Goal: Transaction & Acquisition: Purchase product/service

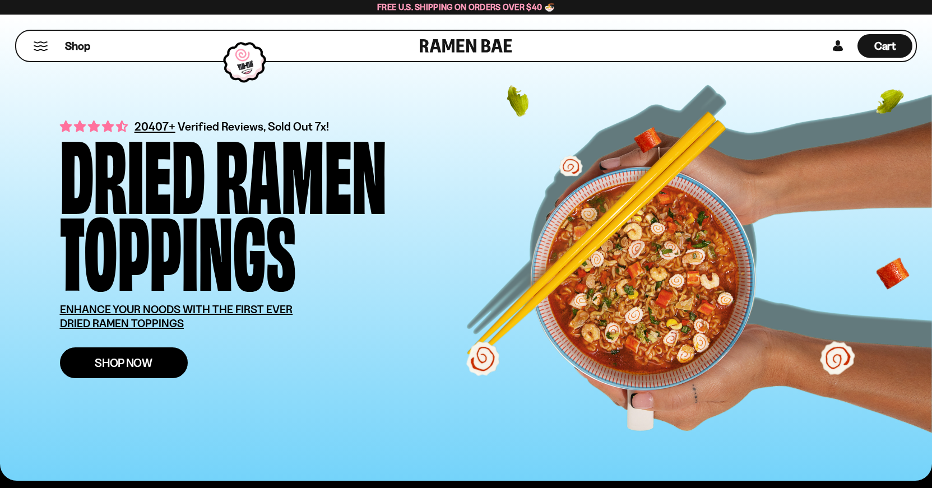
click at [120, 350] on link "Shop Now" at bounding box center [124, 362] width 128 height 31
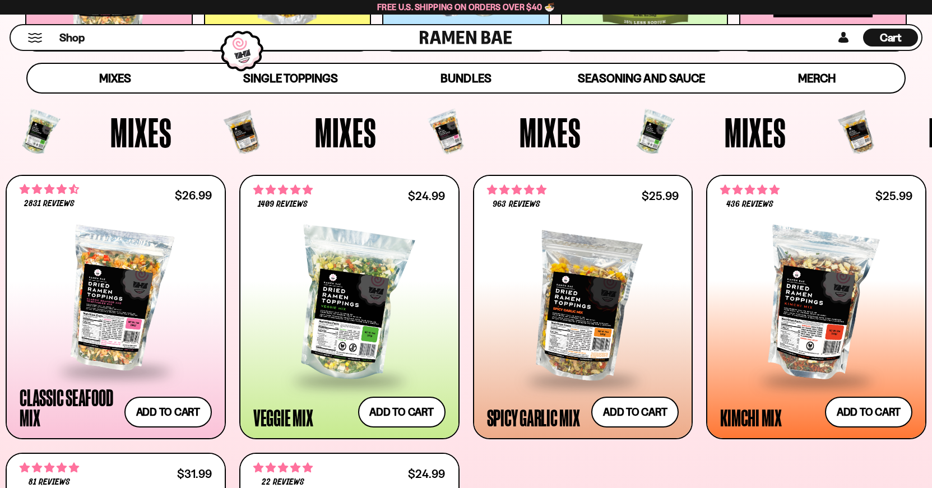
scroll to position [400, 0]
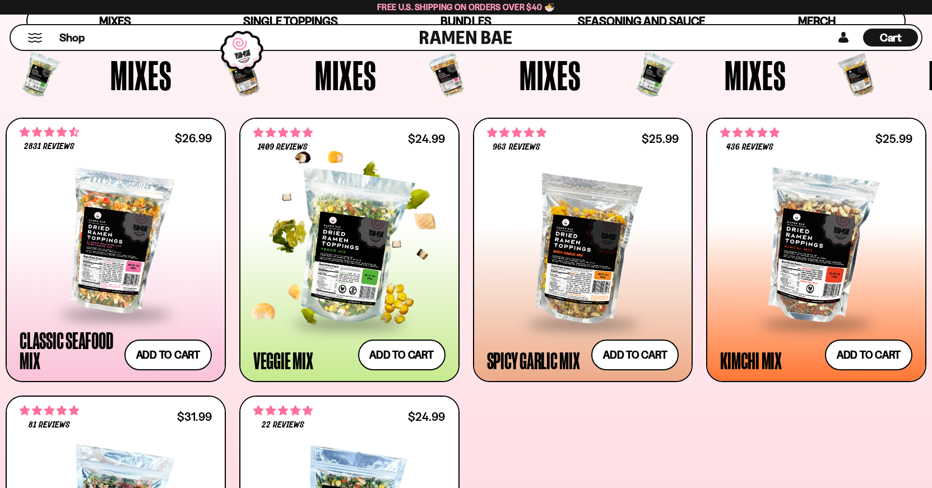
click at [349, 239] on div at bounding box center [349, 247] width 192 height 149
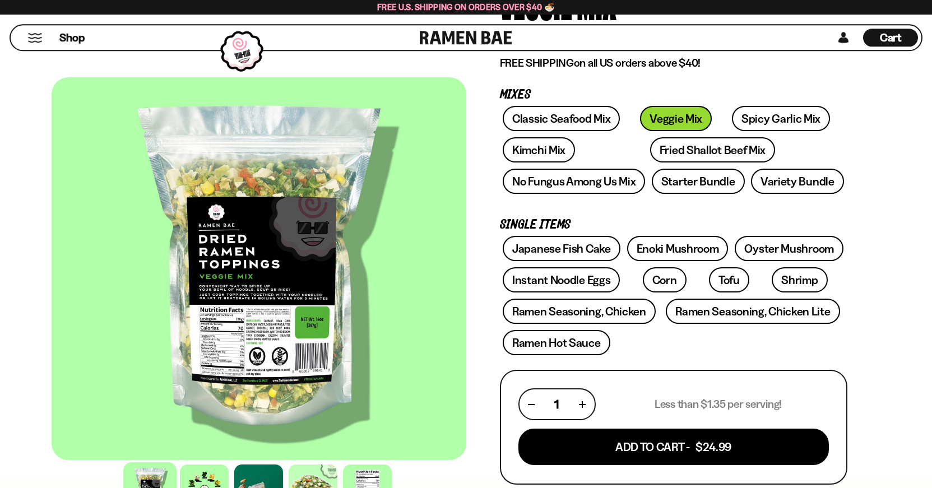
scroll to position [171, 0]
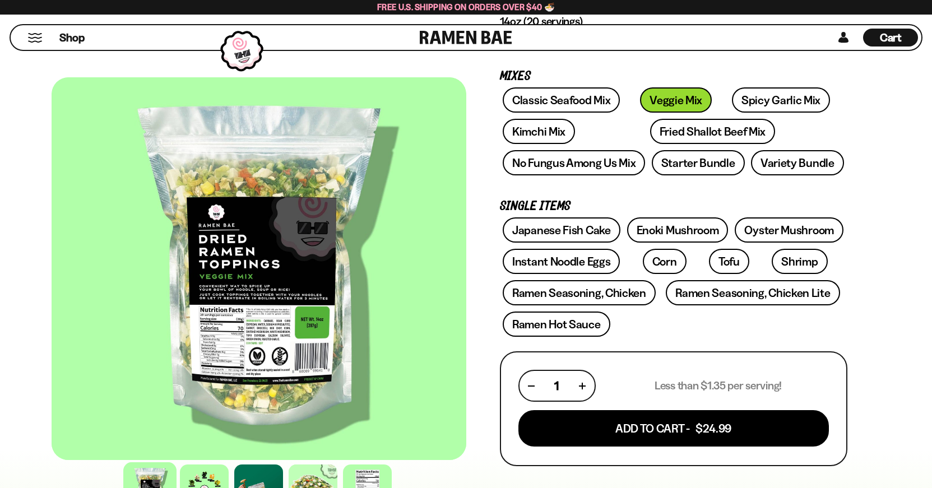
click at [226, 298] on div at bounding box center [259, 268] width 415 height 383
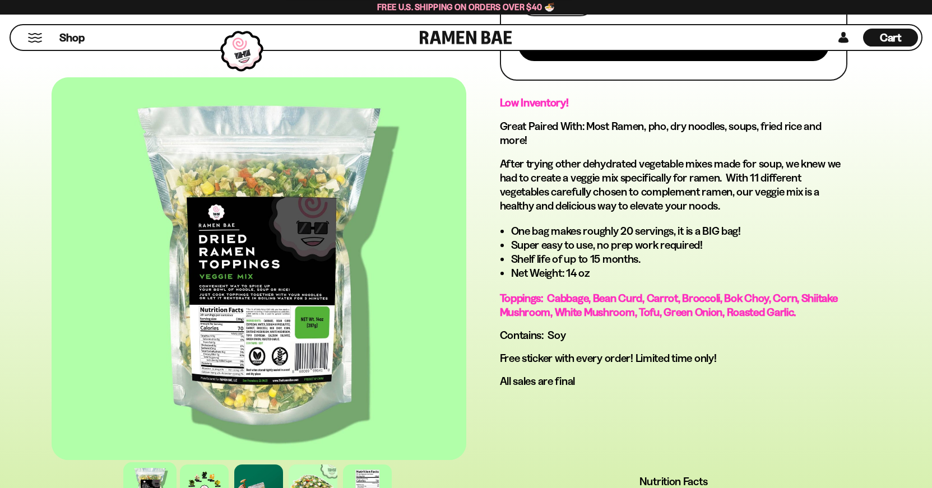
scroll to position [572, 0]
